Goal: Complete application form

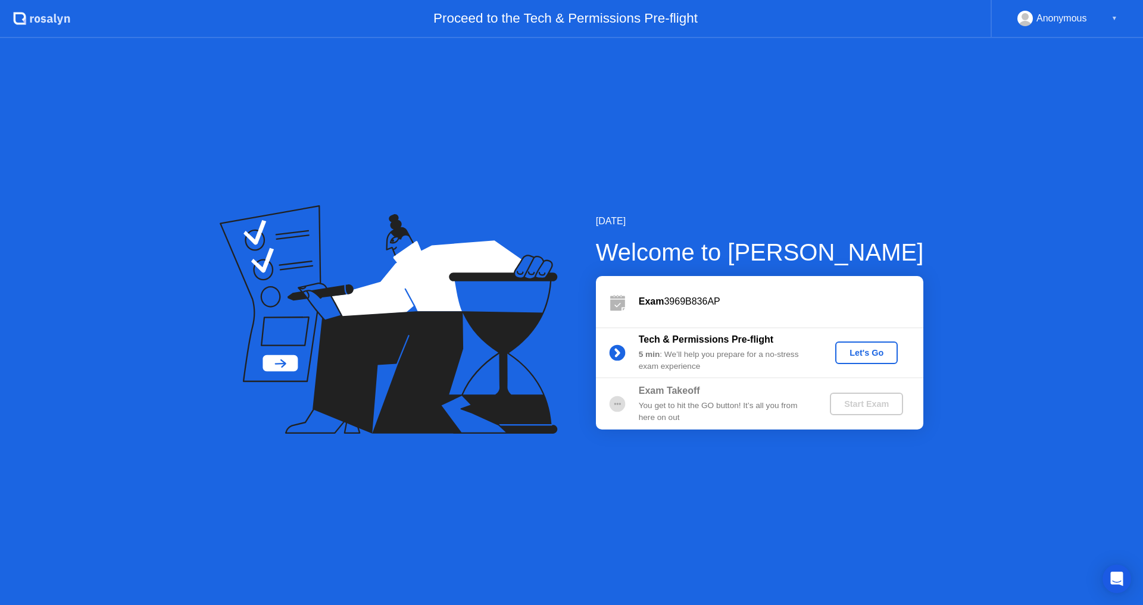
click at [871, 349] on div "Let's Go" at bounding box center [866, 353] width 53 height 10
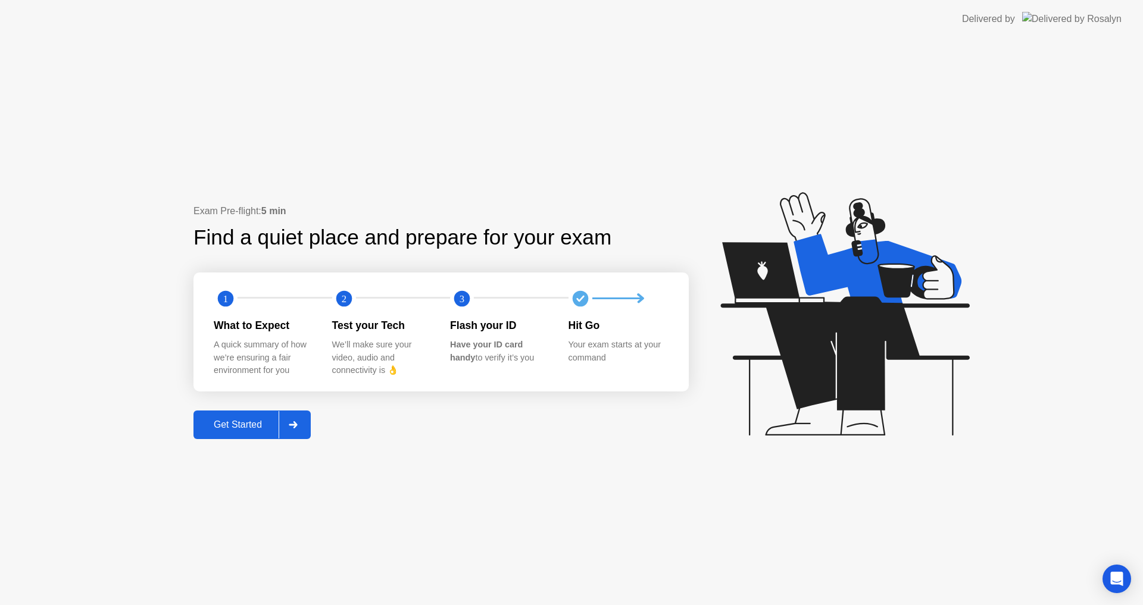
click at [255, 424] on div "Get Started" at bounding box center [238, 425] width 82 height 11
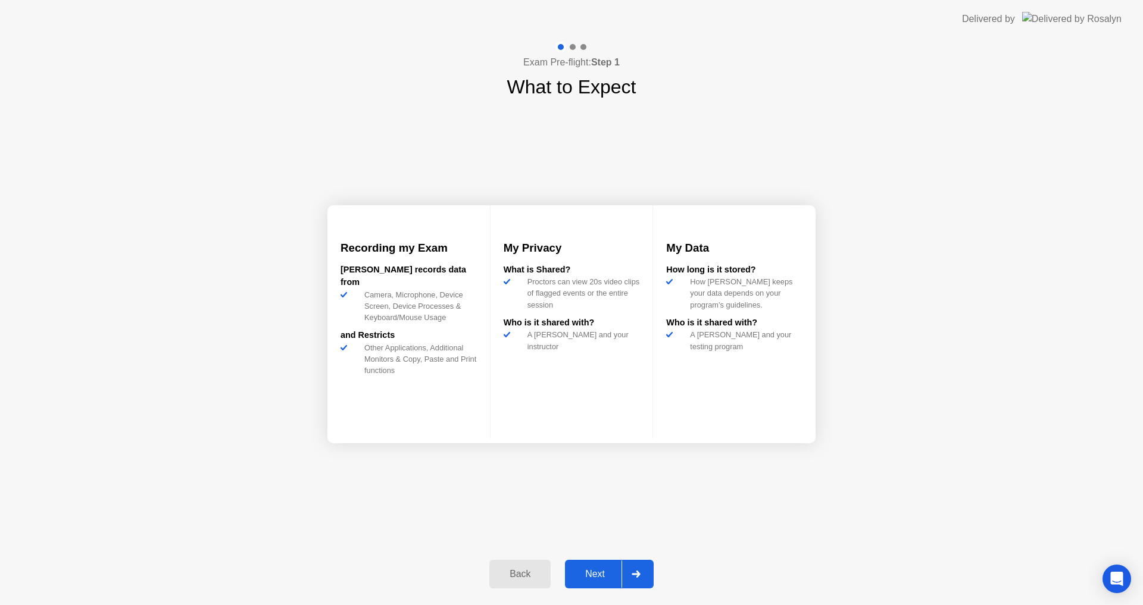
click at [605, 574] on div "Next" at bounding box center [594, 574] width 53 height 11
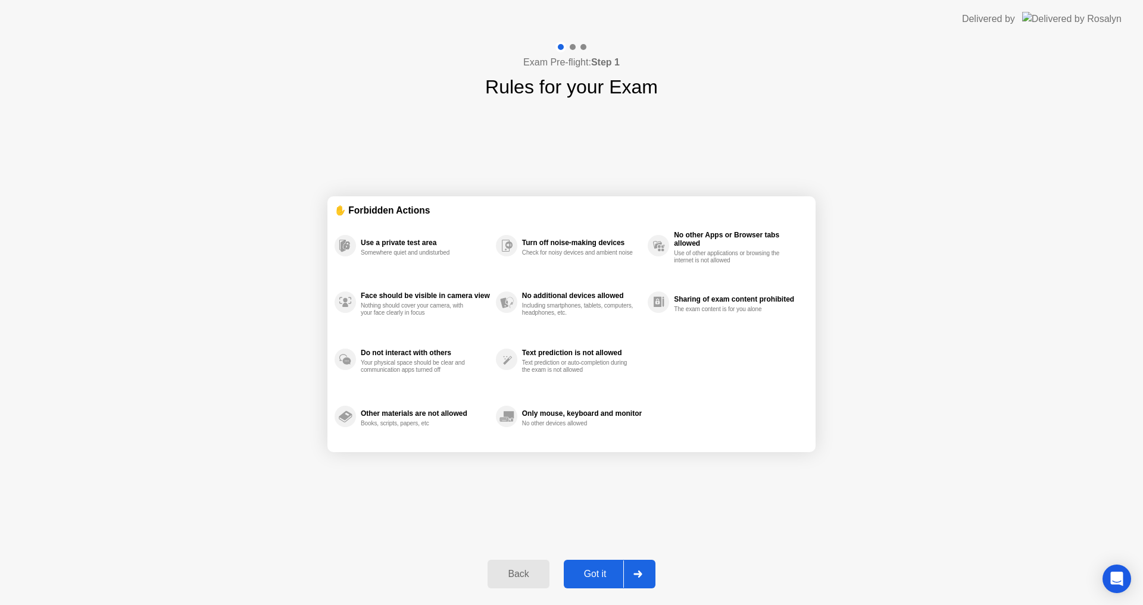
click at [604, 574] on div "Got it" at bounding box center [595, 574] width 56 height 11
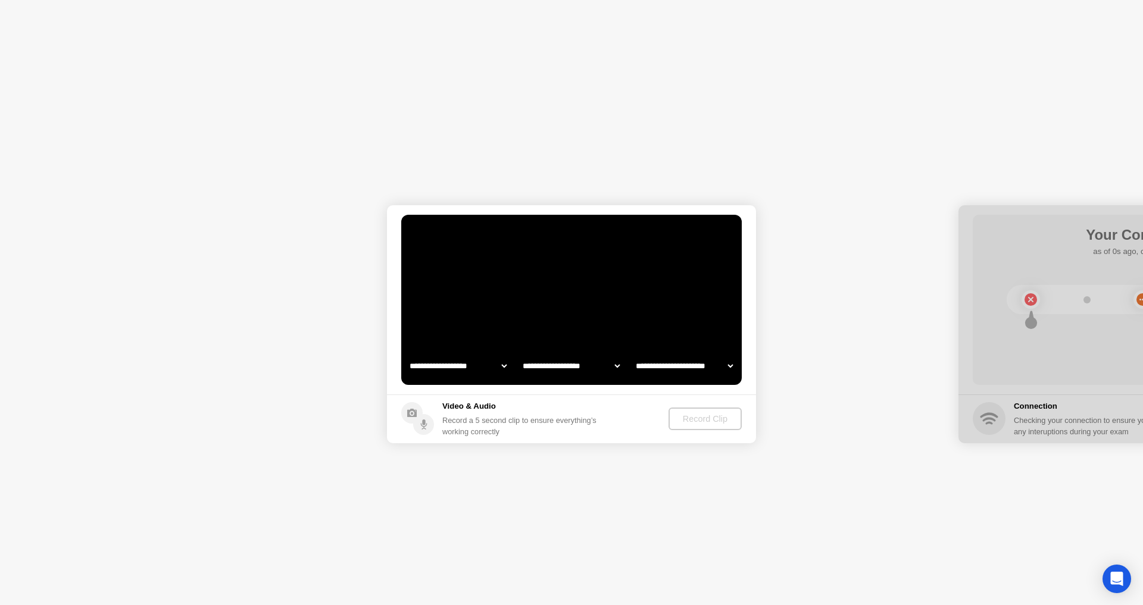
select select "**********"
select select "*******"
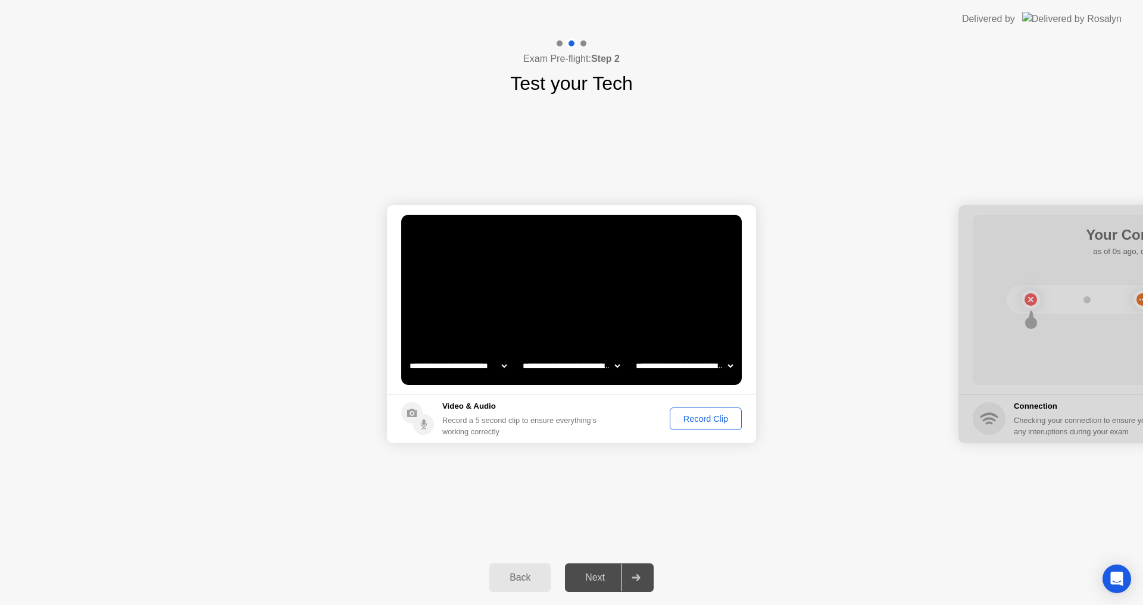
click at [712, 420] on div "Record Clip" at bounding box center [706, 419] width 64 height 10
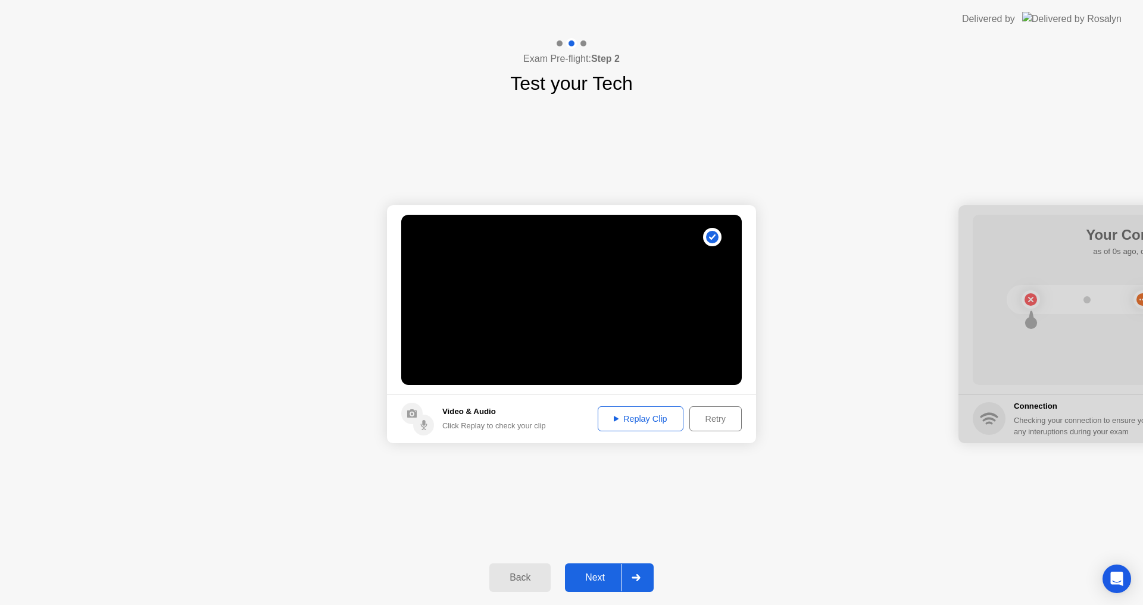
click at [646, 424] on div "Replay Clip" at bounding box center [640, 419] width 77 height 10
click at [717, 419] on div "Retry" at bounding box center [715, 419] width 44 height 10
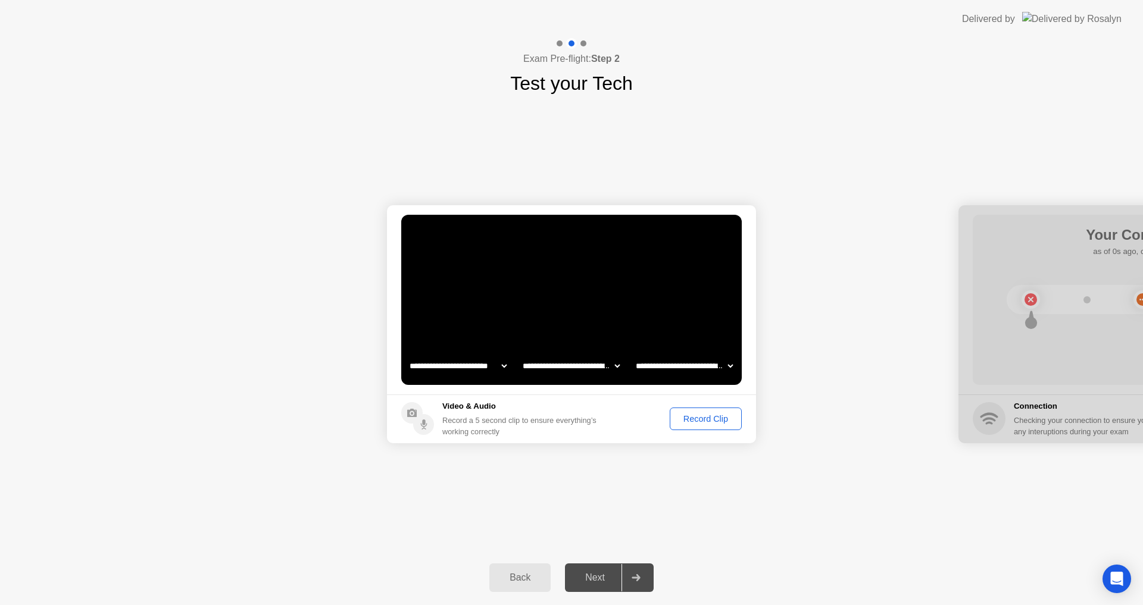
click at [716, 417] on div "Record Clip" at bounding box center [706, 419] width 64 height 10
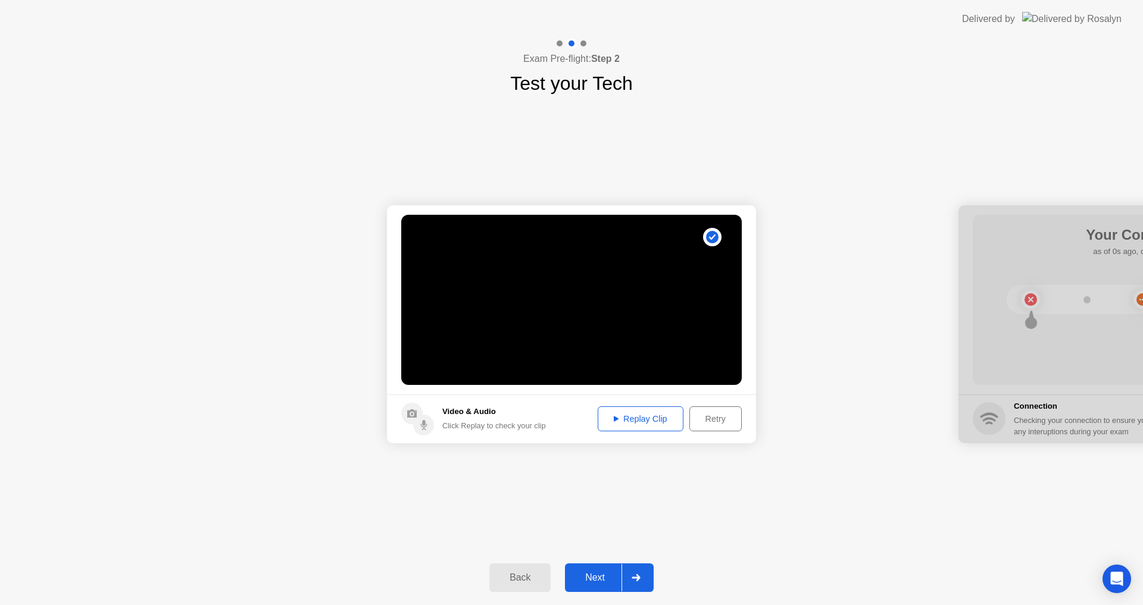
click at [710, 421] on div "Retry" at bounding box center [715, 419] width 44 height 10
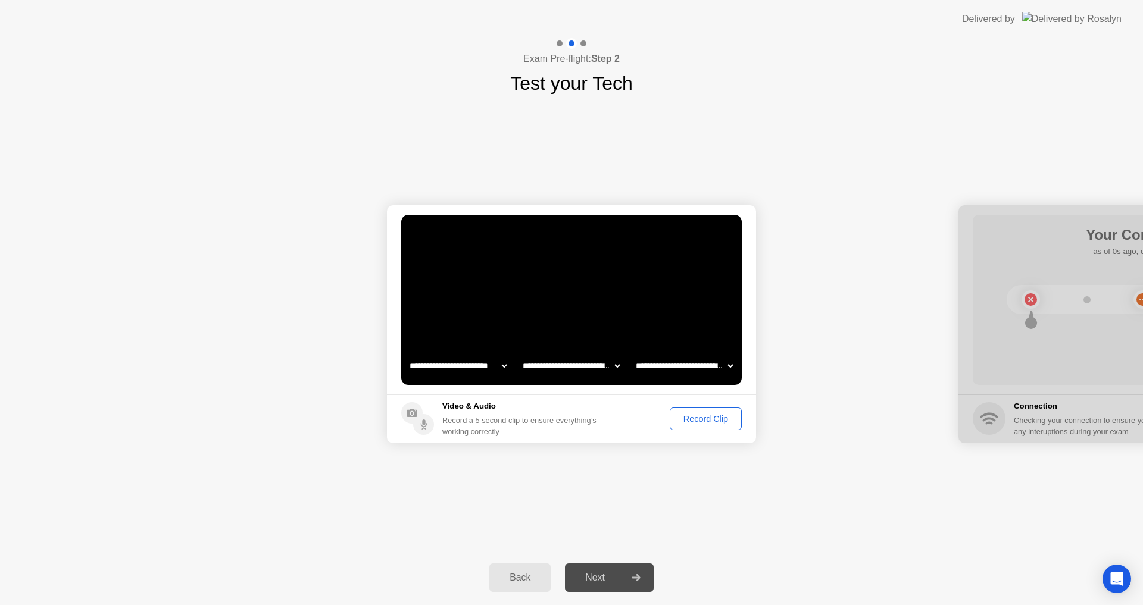
click at [695, 415] on div "Record Clip" at bounding box center [706, 419] width 64 height 10
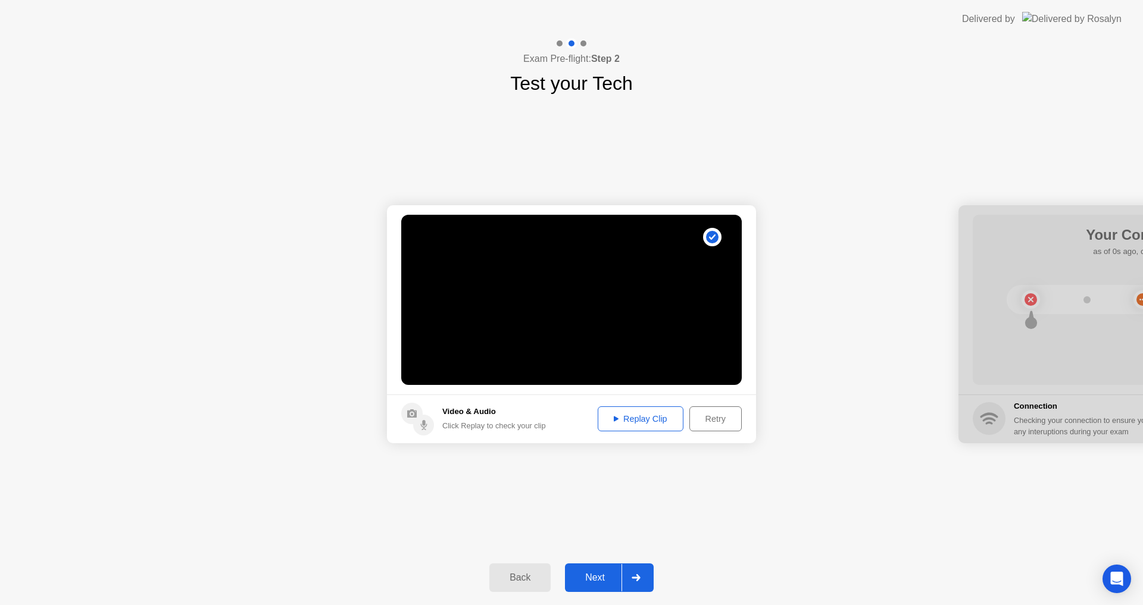
click at [652, 416] on div "Replay Clip" at bounding box center [640, 419] width 77 height 10
click at [720, 417] on div "Retry" at bounding box center [715, 419] width 44 height 10
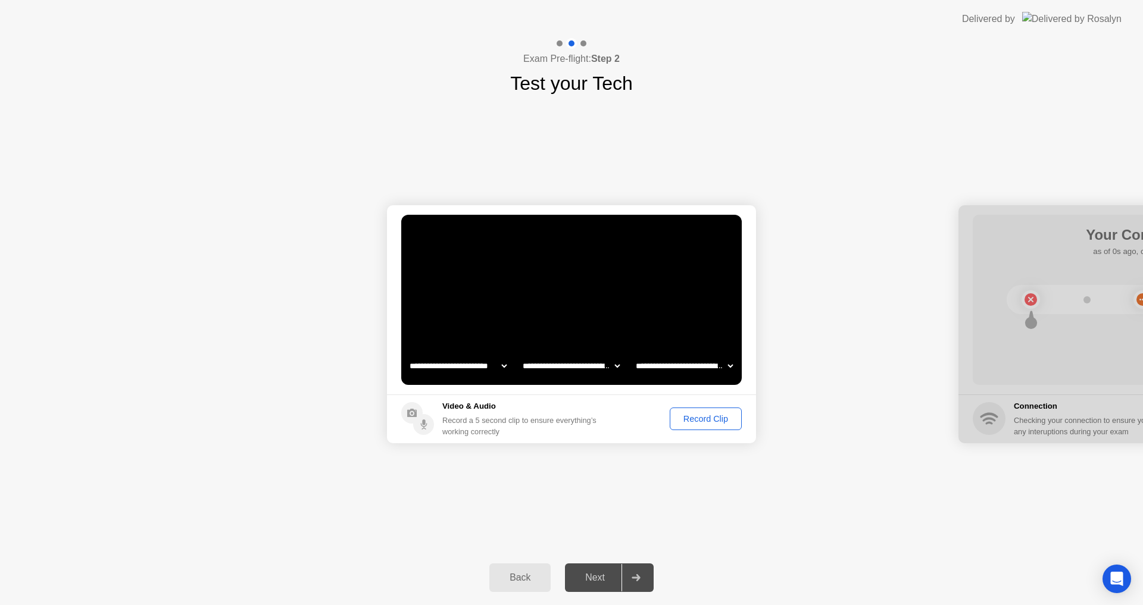
click at [699, 420] on div "Record Clip" at bounding box center [706, 419] width 64 height 10
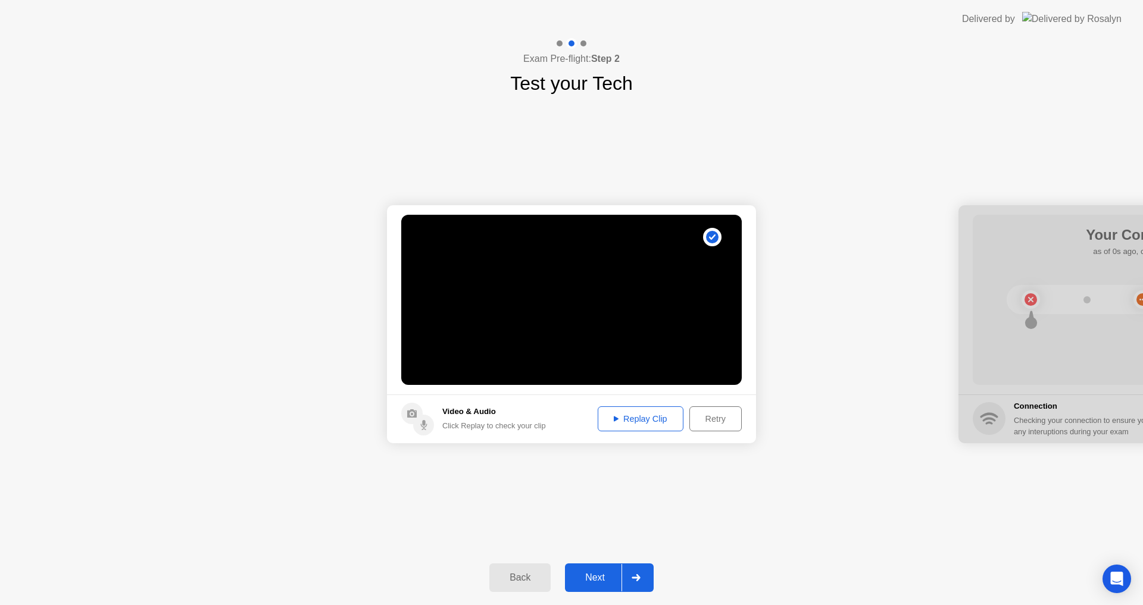
click at [644, 422] on div "Replay Clip" at bounding box center [640, 419] width 77 height 10
click at [633, 424] on div "Replay Clip" at bounding box center [640, 419] width 77 height 10
click at [710, 421] on div "Retry" at bounding box center [715, 419] width 44 height 10
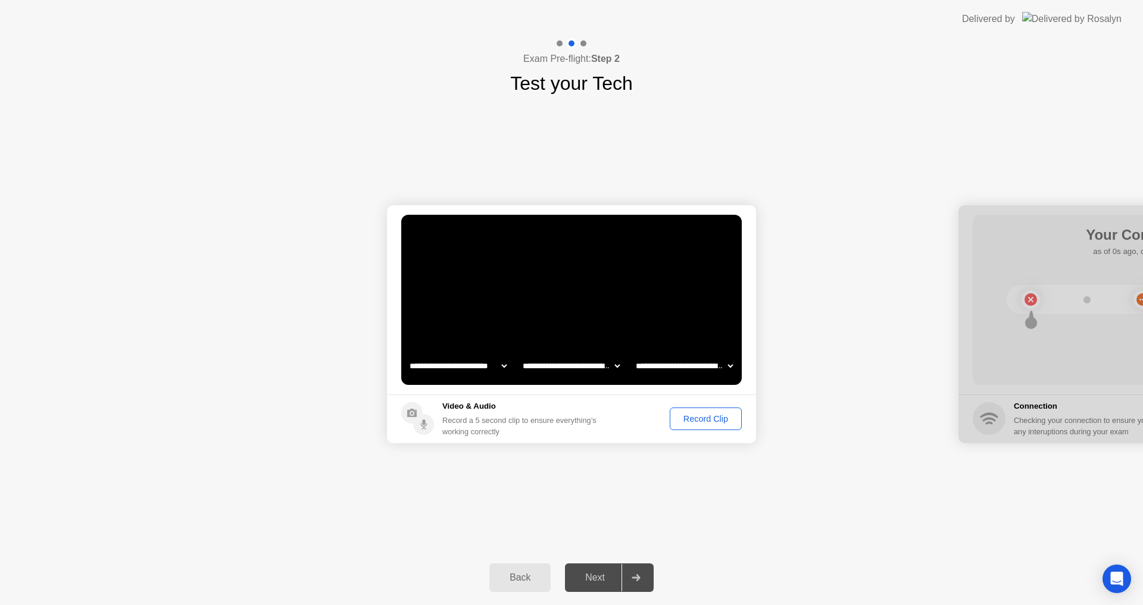
click at [693, 419] on div "Record Clip" at bounding box center [706, 419] width 64 height 10
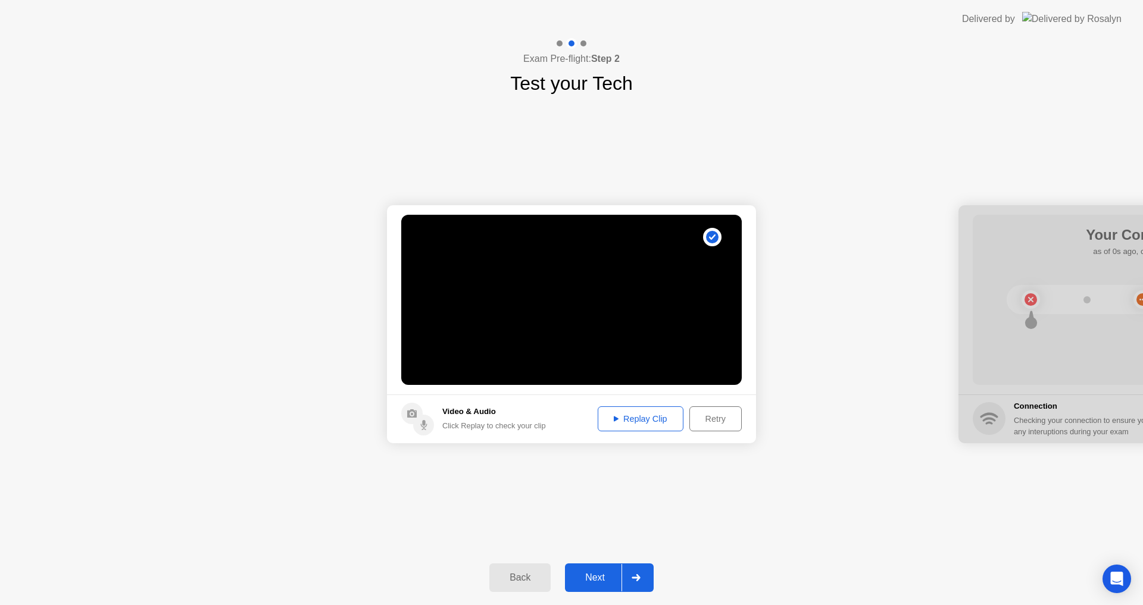
click at [711, 423] on div "Retry" at bounding box center [715, 419] width 44 height 10
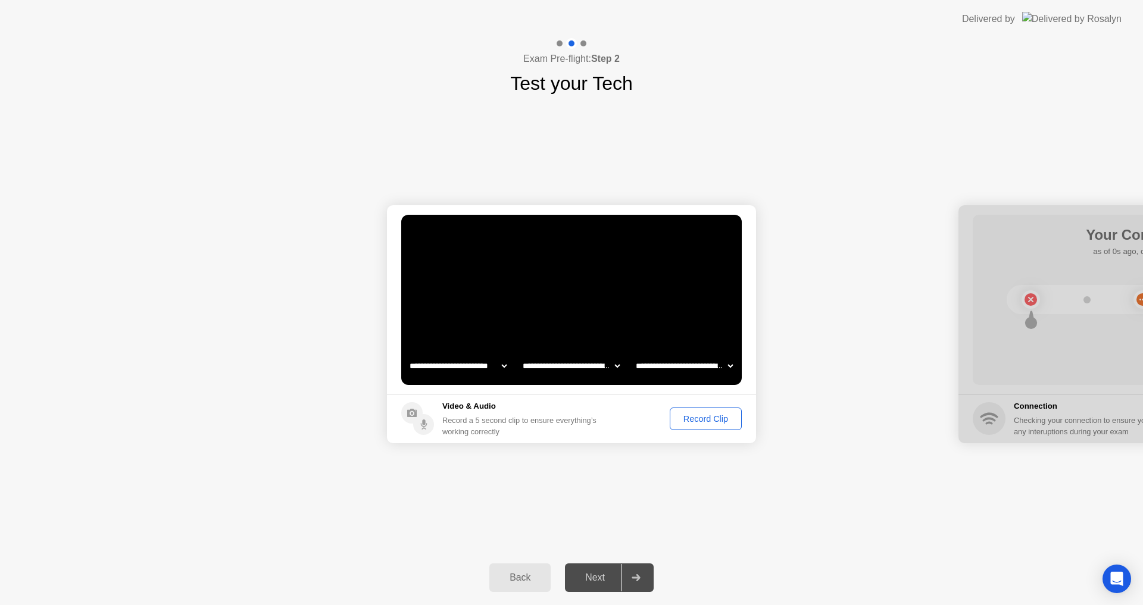
click at [617, 368] on select "**********" at bounding box center [571, 366] width 102 height 24
click at [616, 368] on select "**********" at bounding box center [571, 366] width 102 height 24
click at [718, 364] on select "**********" at bounding box center [684, 366] width 102 height 24
click at [710, 418] on div "Record Clip" at bounding box center [706, 419] width 64 height 10
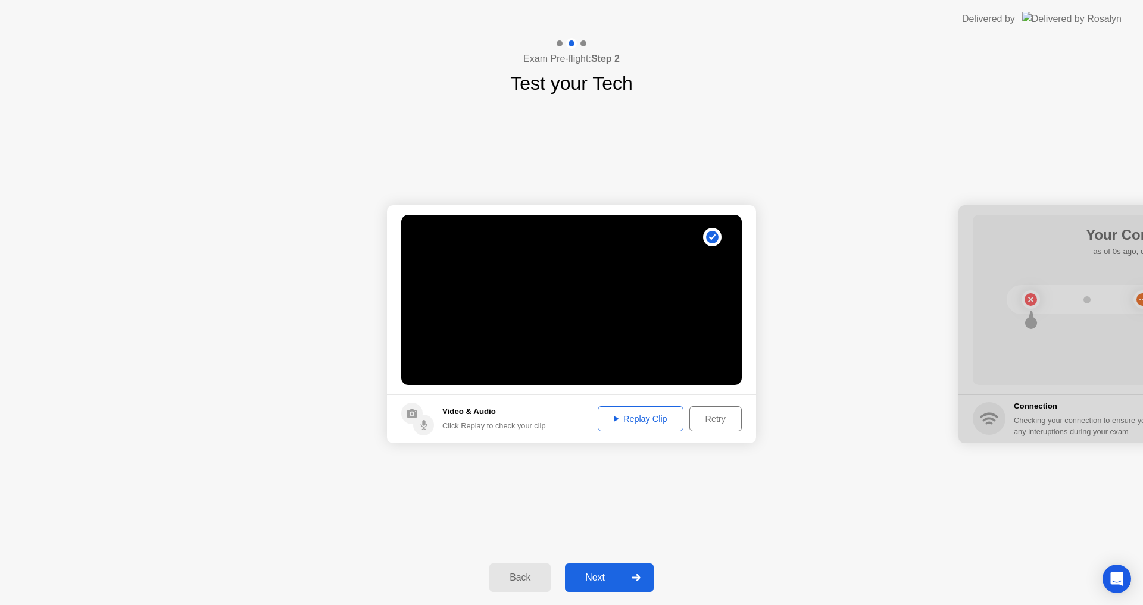
click at [622, 580] on div at bounding box center [635, 577] width 29 height 27
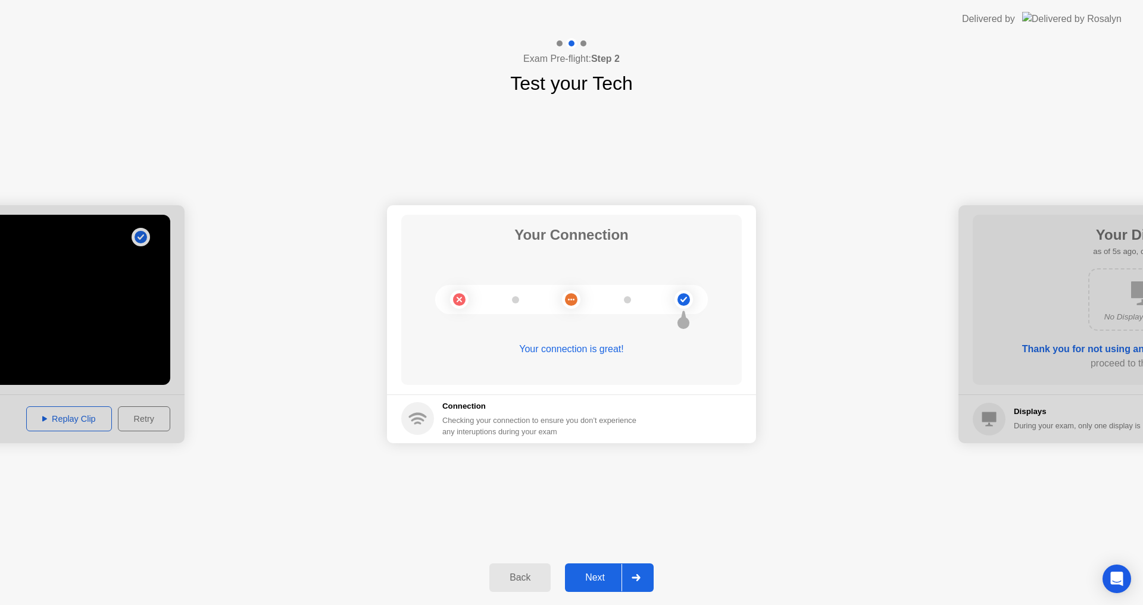
click at [635, 574] on div at bounding box center [635, 577] width 29 height 27
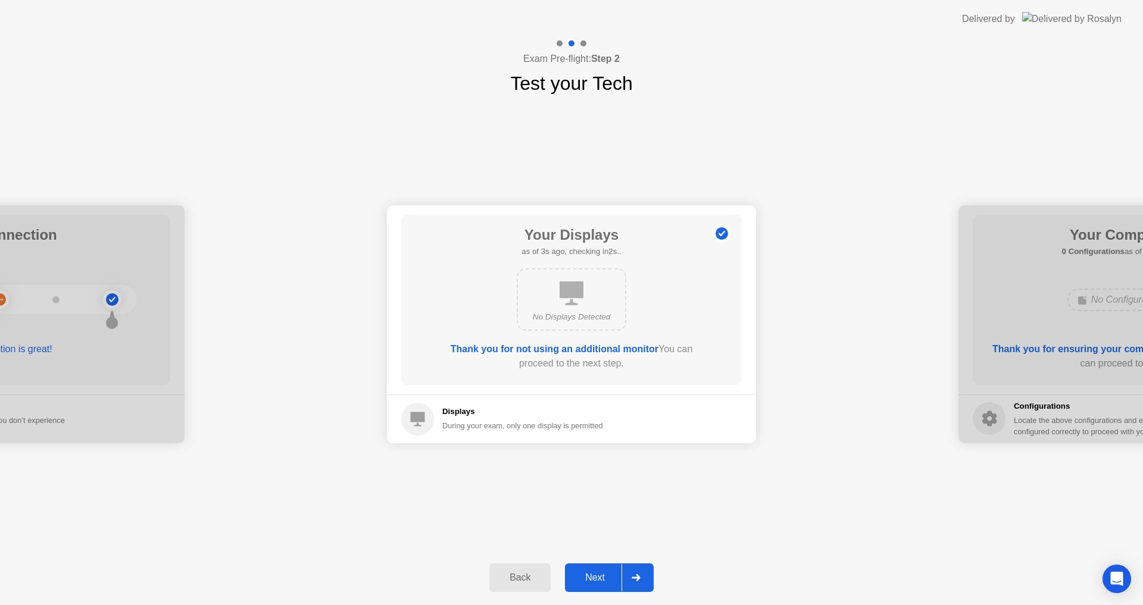
click at [619, 573] on div "Next" at bounding box center [594, 578] width 53 height 11
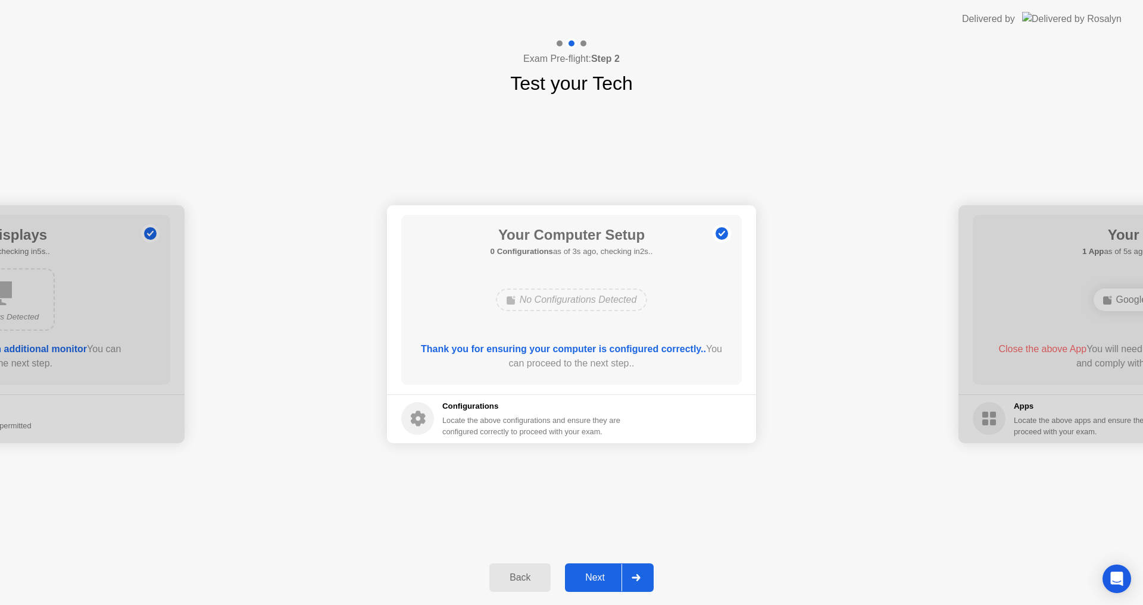
click at [616, 573] on div "Next" at bounding box center [594, 578] width 53 height 11
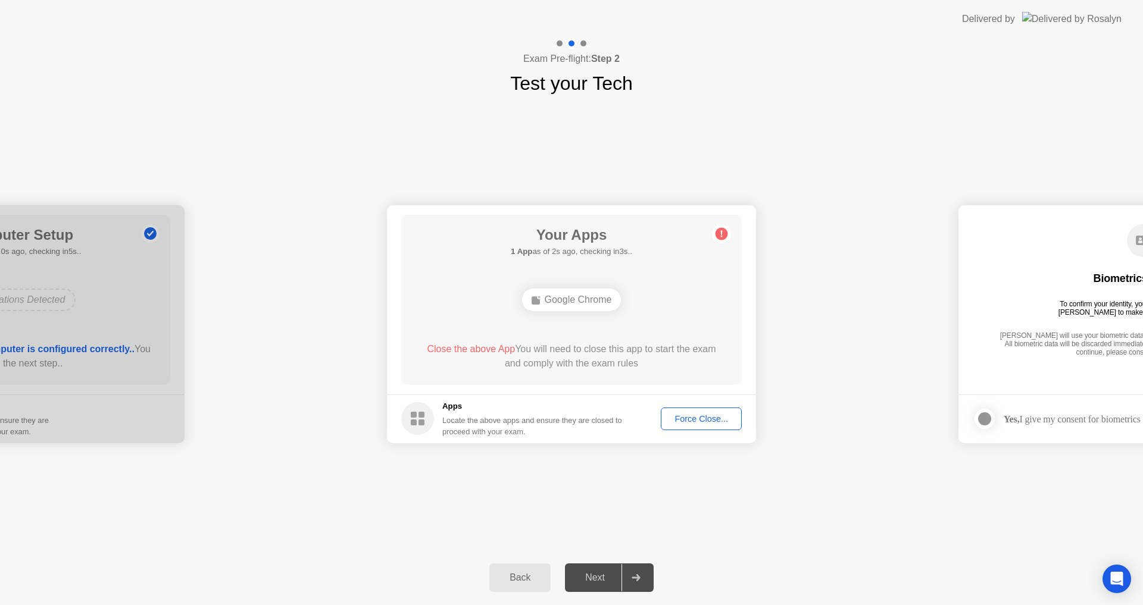
click at [616, 573] on div "Next" at bounding box center [594, 578] width 53 height 11
click at [692, 420] on div "Force Close..." at bounding box center [701, 419] width 73 height 10
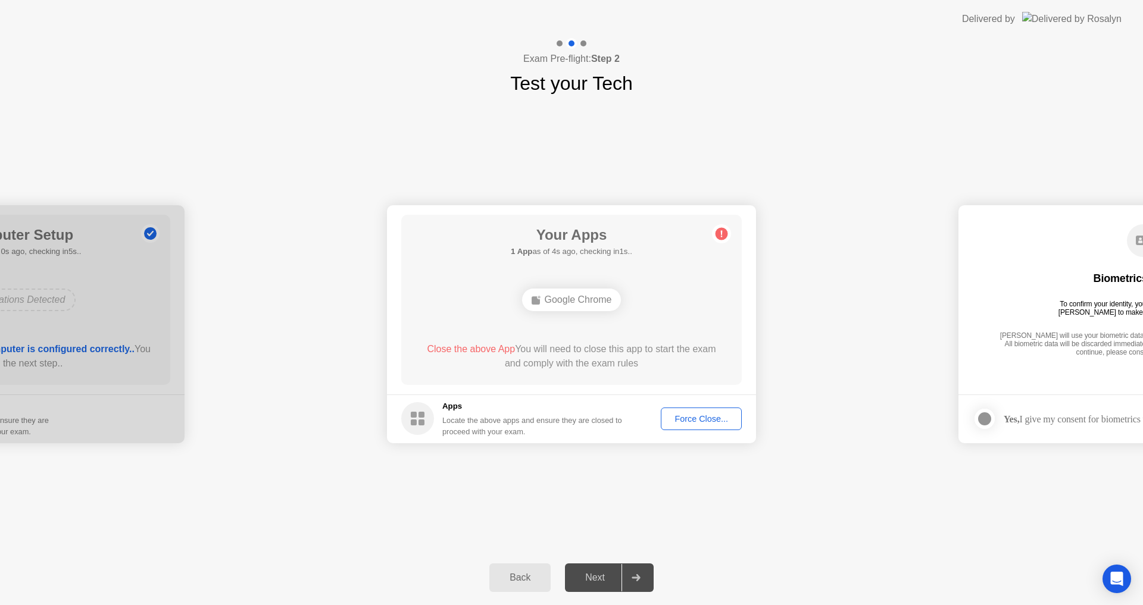
click at [690, 414] on div "Force Close..." at bounding box center [701, 419] width 73 height 10
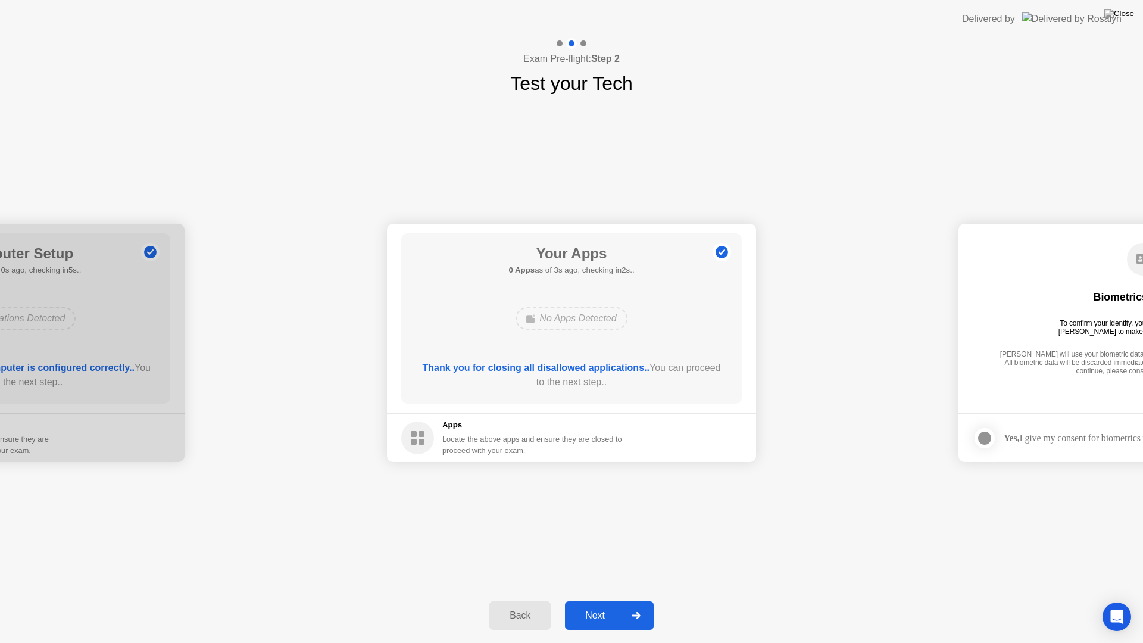
click at [624, 605] on div at bounding box center [635, 615] width 29 height 27
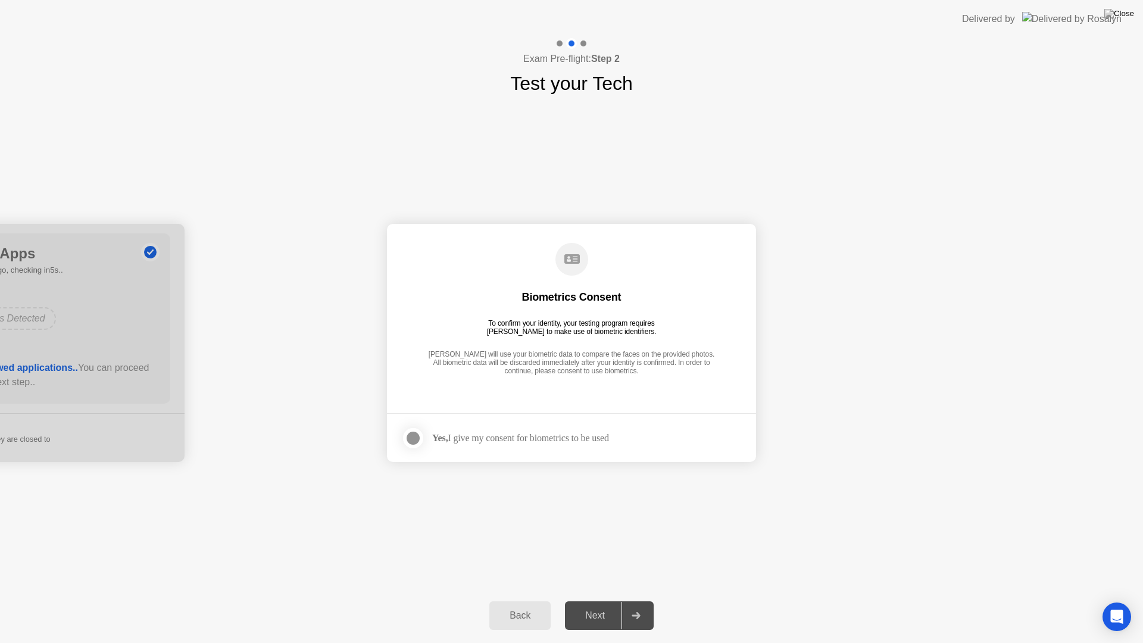
click at [402, 432] on label at bounding box center [416, 438] width 31 height 24
click at [615, 605] on div "Next" at bounding box center [594, 615] width 53 height 11
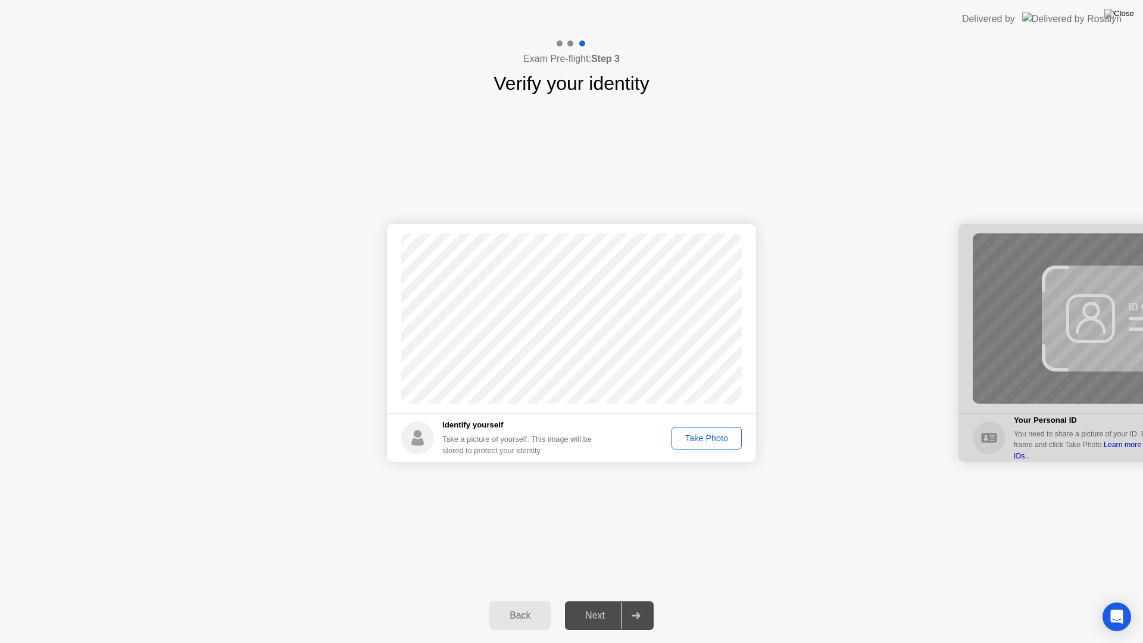
click at [713, 435] on div "Take Photo" at bounding box center [707, 438] width 62 height 10
click at [621, 605] on div "Next" at bounding box center [594, 615] width 53 height 11
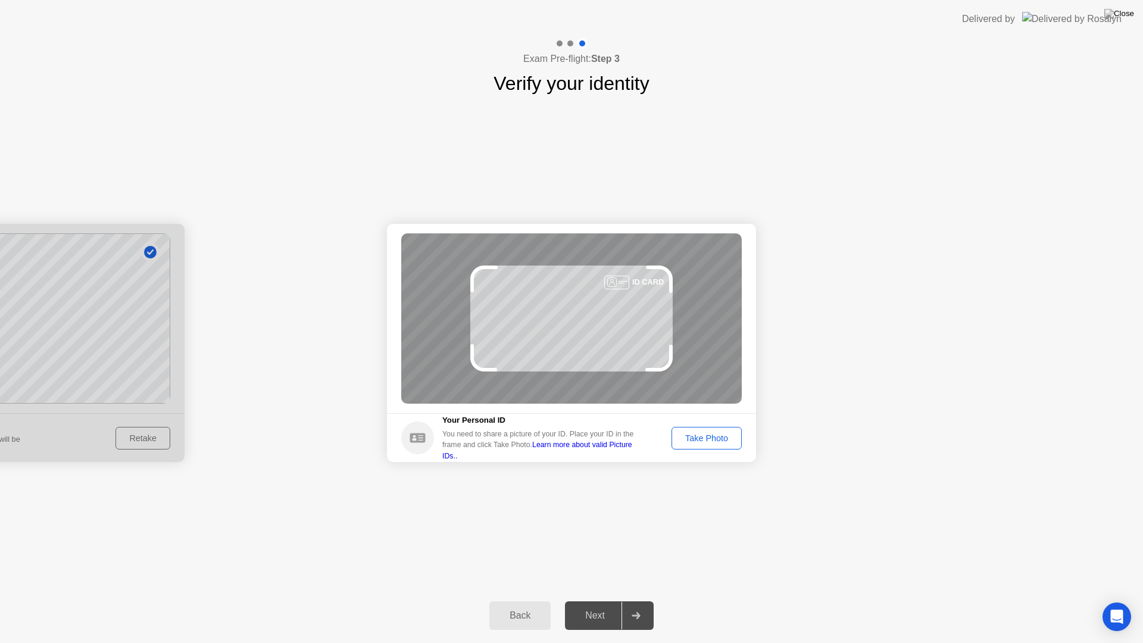
click at [705, 433] on div "Take Photo" at bounding box center [707, 438] width 62 height 10
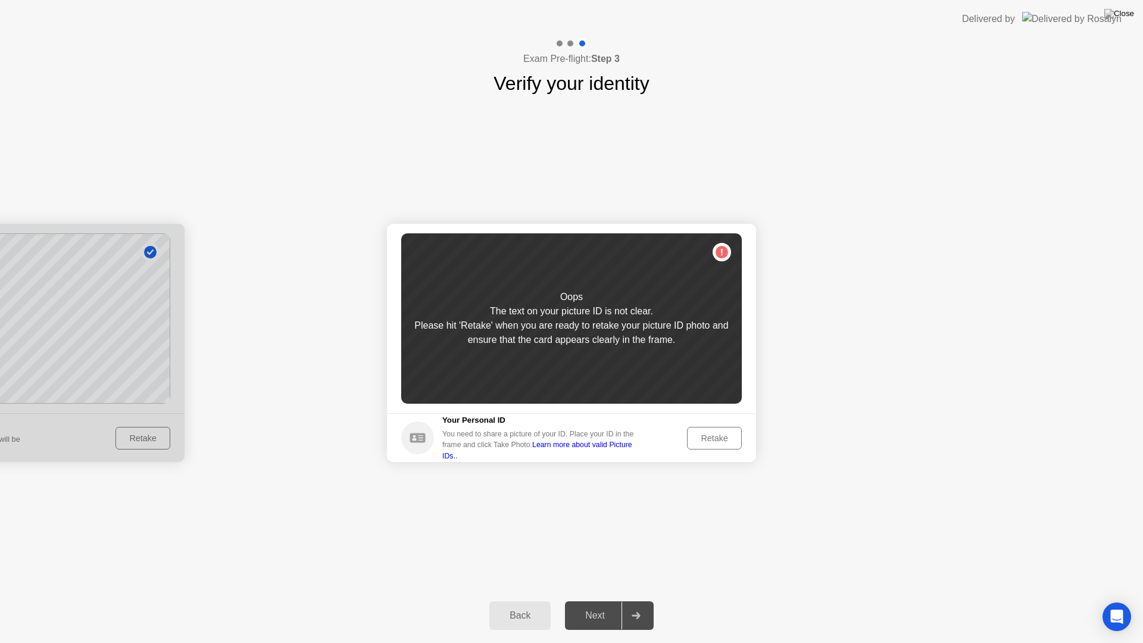
click at [717, 439] on div "Retake" at bounding box center [714, 438] width 46 height 10
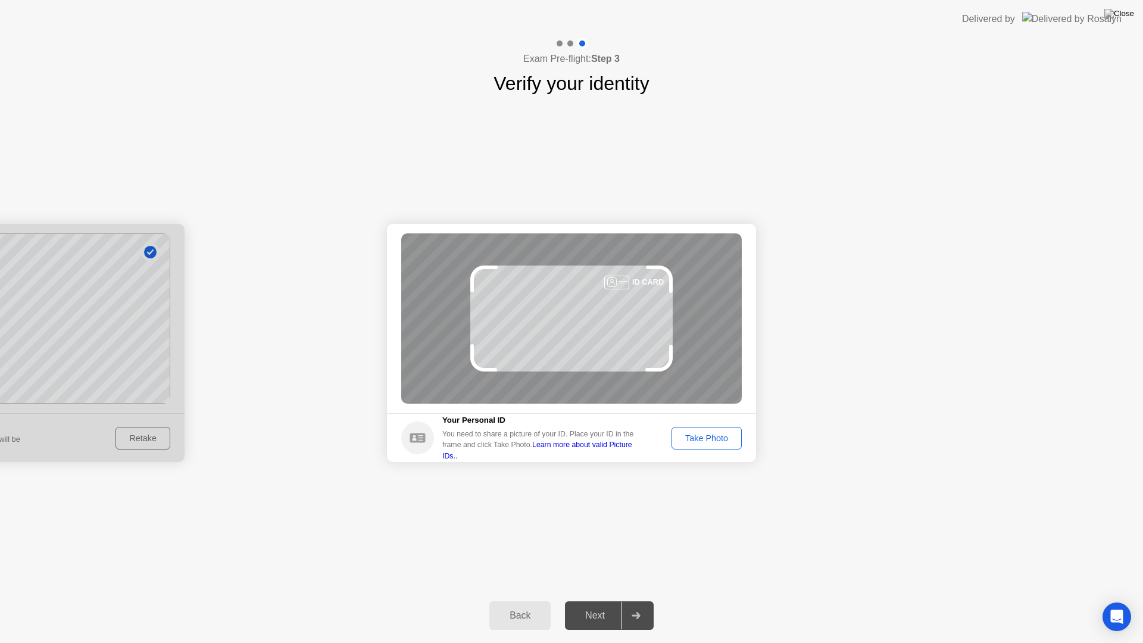
click at [615, 280] on div at bounding box center [616, 283] width 25 height 14
click at [419, 440] on circle at bounding box center [417, 437] width 33 height 33
click at [587, 451] on link "Learn more about valid Picture IDs.." at bounding box center [537, 449] width 190 height 19
drag, startPoint x: 713, startPoint y: 440, endPoint x: 713, endPoint y: 429, distance: 11.9
click at [713, 429] on button "Take Photo" at bounding box center [706, 438] width 70 height 23
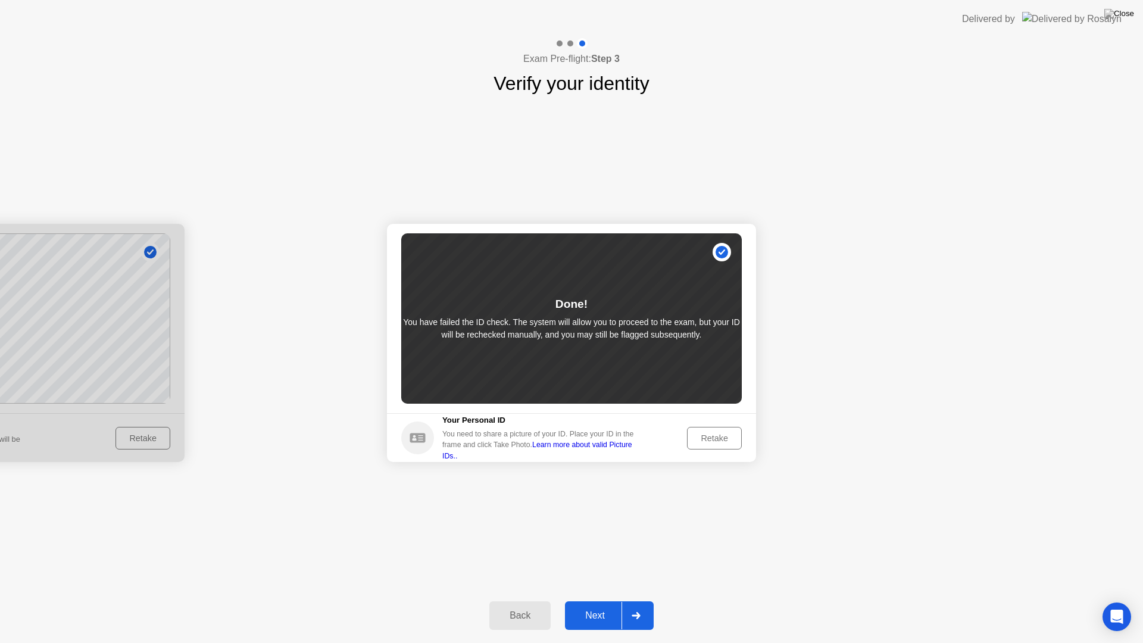
click at [727, 439] on div "Retake" at bounding box center [714, 438] width 46 height 10
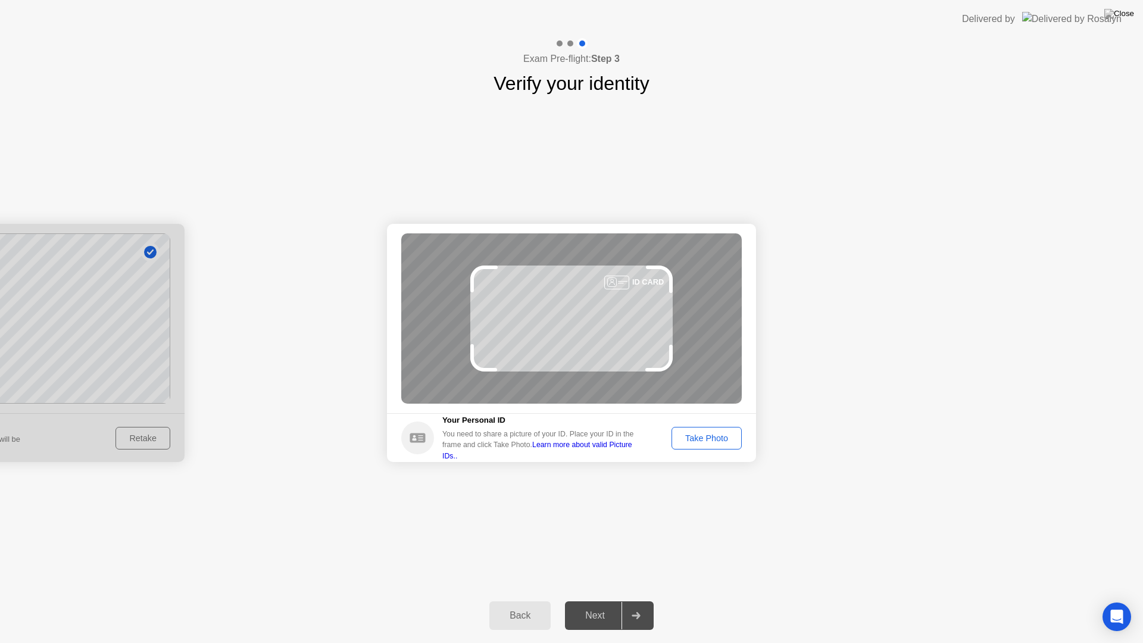
click at [715, 433] on div "Take Photo" at bounding box center [707, 438] width 62 height 10
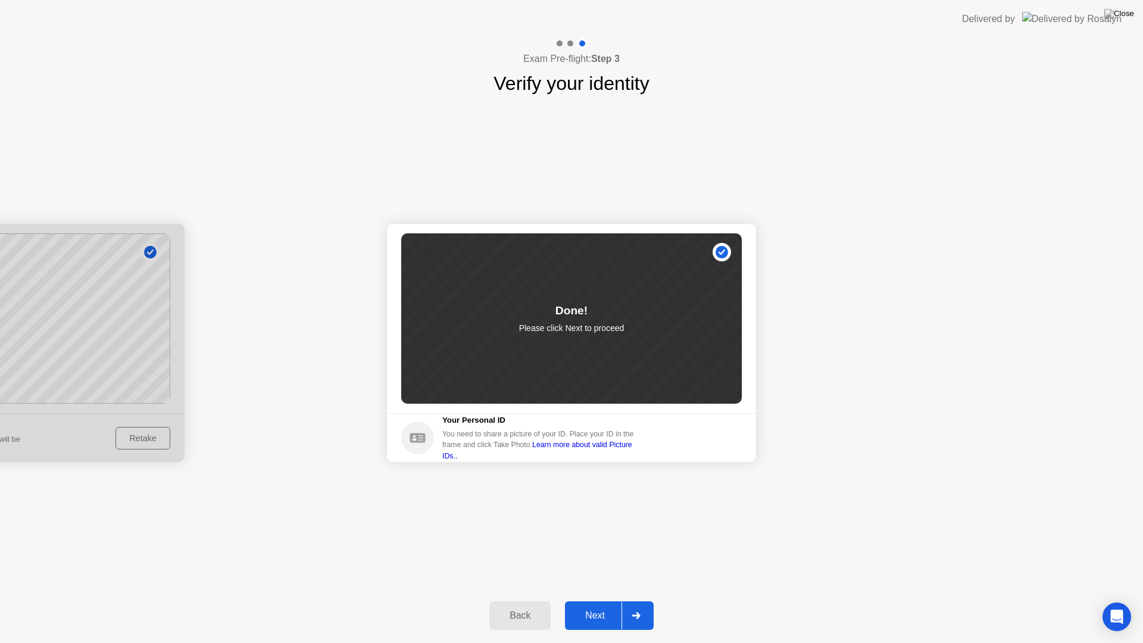
click at [641, 605] on icon at bounding box center [636, 615] width 9 height 7
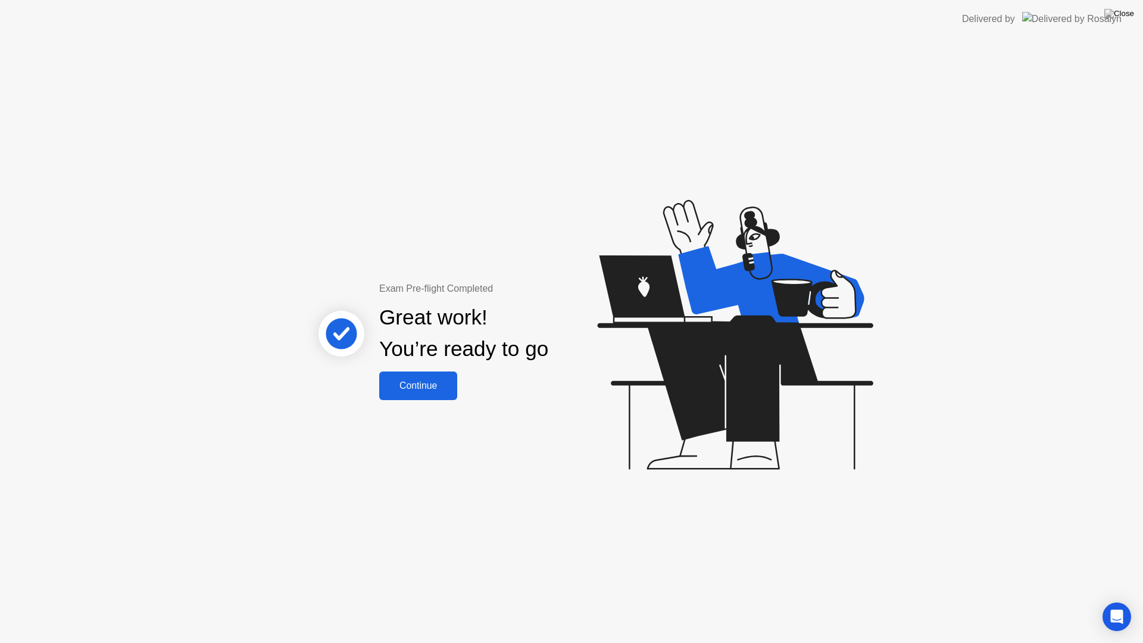
click at [408, 391] on div "Continue" at bounding box center [418, 385] width 71 height 11
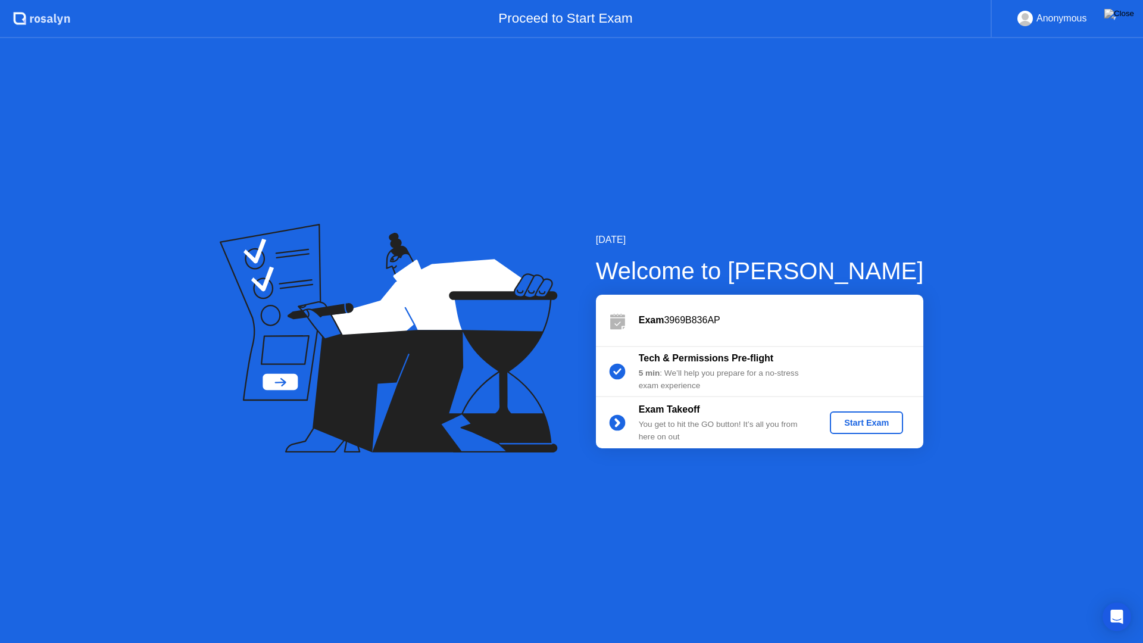
click at [858, 421] on div "Start Exam" at bounding box center [867, 423] width 64 height 10
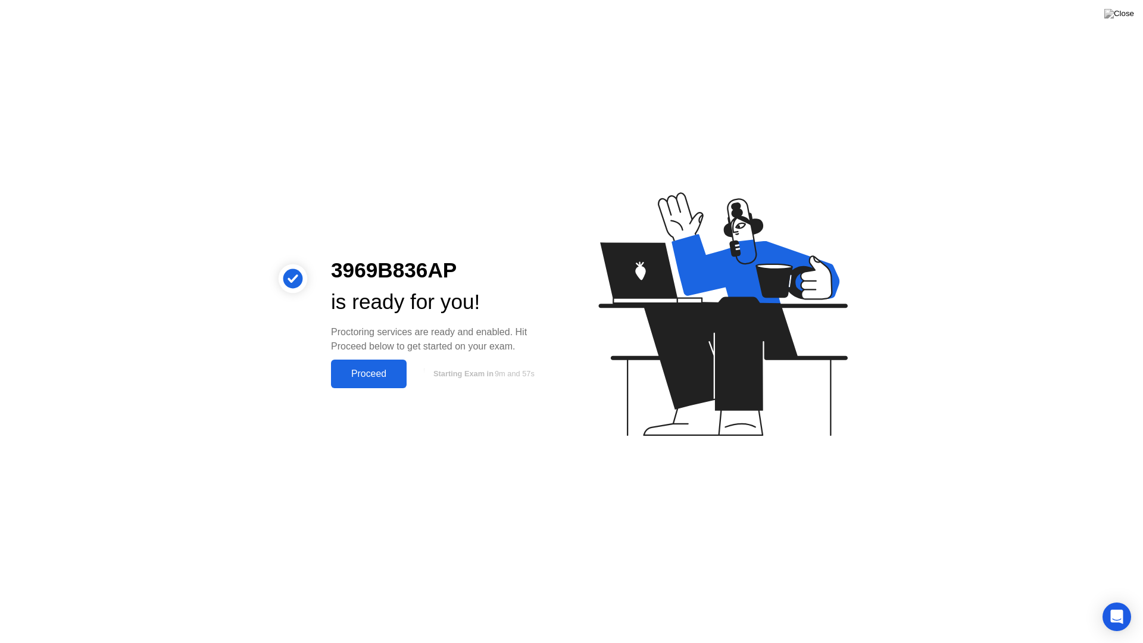
click at [384, 374] on div "Proceed" at bounding box center [369, 373] width 68 height 11
